Goal: Obtain resource: Download file/media

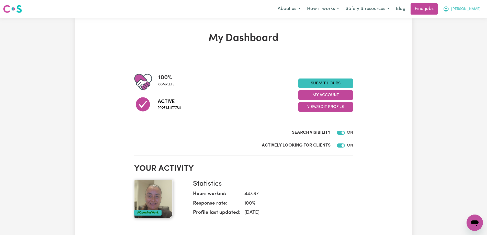
click at [477, 7] on span "[PERSON_NAME]" at bounding box center [465, 9] width 29 height 6
click at [457, 18] on link "My Account" at bounding box center [463, 20] width 40 height 10
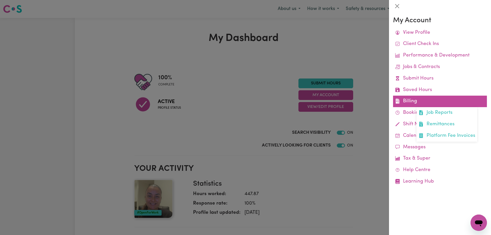
click at [408, 102] on link "Billing Job Reports Remittances Platform Fee Invoices" at bounding box center [440, 102] width 94 height 12
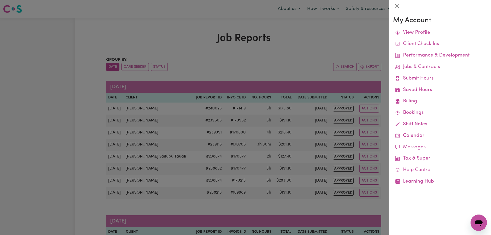
click at [337, 47] on div at bounding box center [245, 117] width 491 height 235
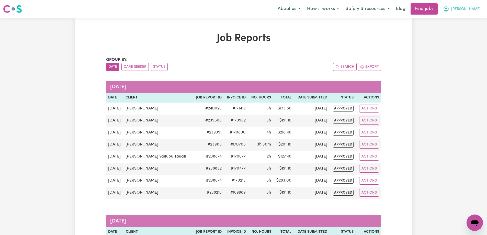
click at [475, 7] on span "[PERSON_NAME]" at bounding box center [465, 9] width 29 height 6
click at [463, 19] on link "My Account" at bounding box center [463, 20] width 40 height 10
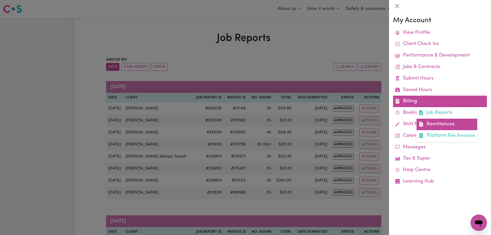
click at [439, 125] on link "Remittances" at bounding box center [446, 125] width 61 height 12
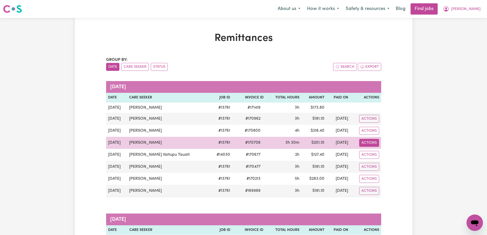
click at [369, 123] on button "Actions" at bounding box center [369, 119] width 20 height 8
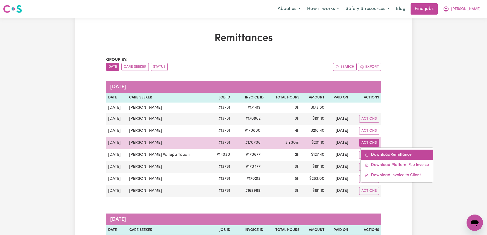
click at [382, 155] on link "Download Remittance" at bounding box center [397, 155] width 72 height 10
